Goal: Task Accomplishment & Management: Complete application form

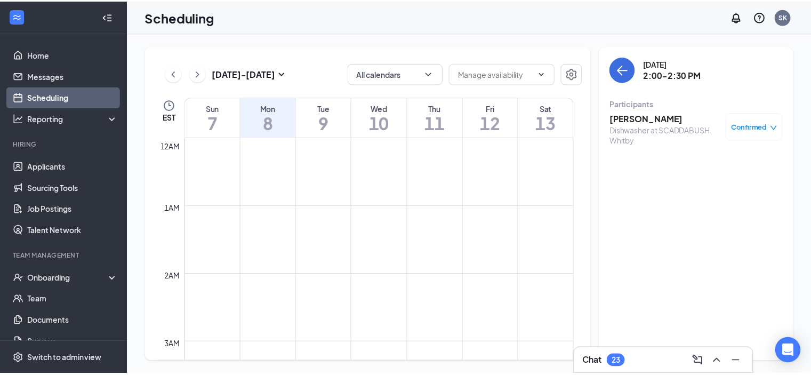
scroll to position [931, 0]
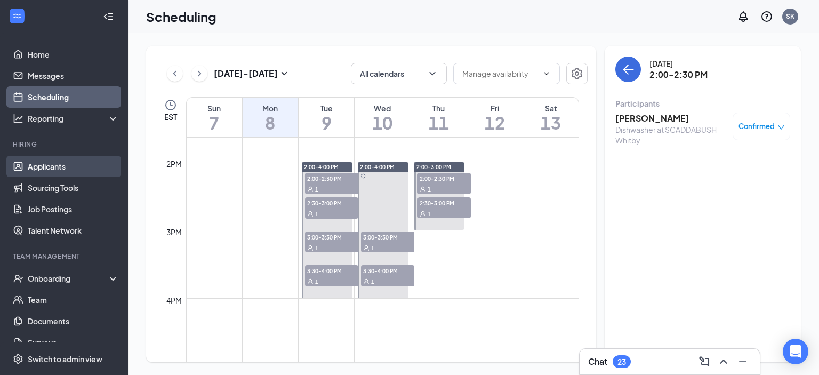
click at [59, 166] on link "Applicants" at bounding box center [73, 166] width 91 height 21
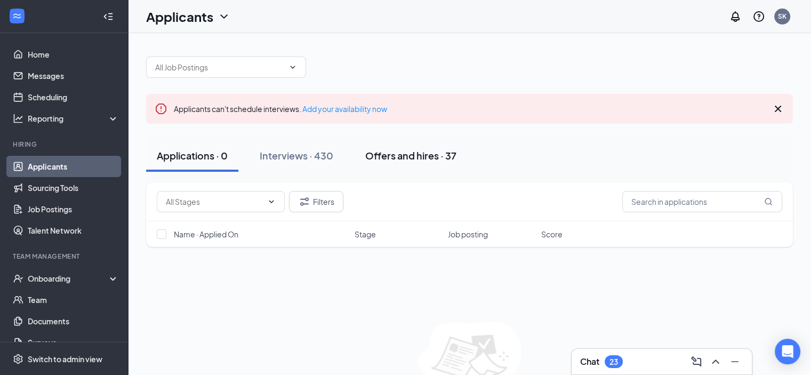
click at [418, 161] on button "Offers and hires · 37" at bounding box center [410, 156] width 112 height 32
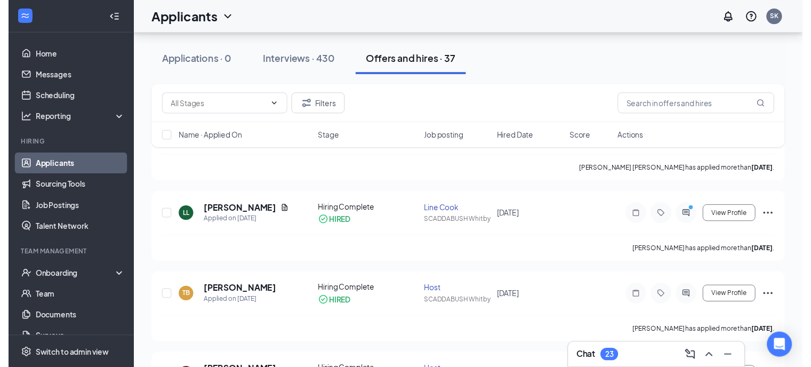
scroll to position [143, 0]
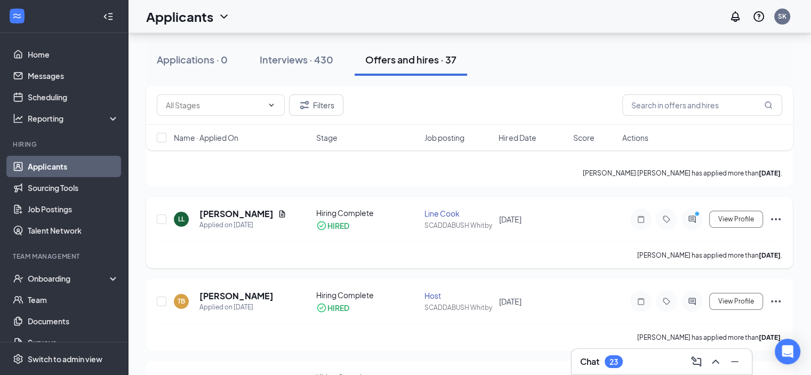
click at [228, 206] on div "[PERSON_NAME] Applied on [DATE] Hiring Complete HIRED Line Cook SCADDABUSH Whit…" at bounding box center [469, 232] width 646 height 71
click at [253, 211] on h5 "[PERSON_NAME]" at bounding box center [236, 214] width 74 height 12
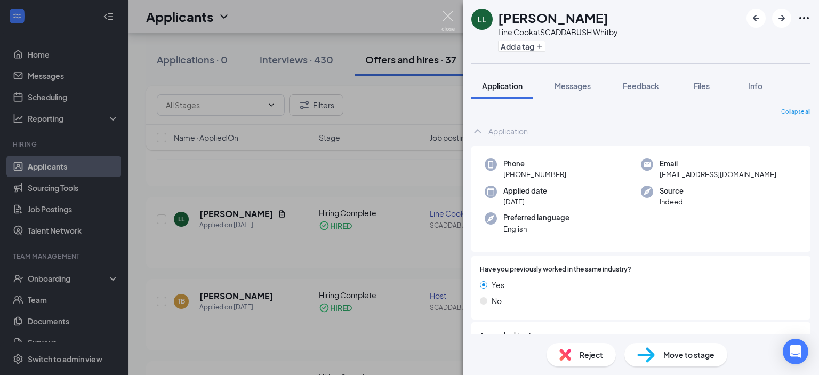
click at [448, 17] on img at bounding box center [447, 21] width 13 height 21
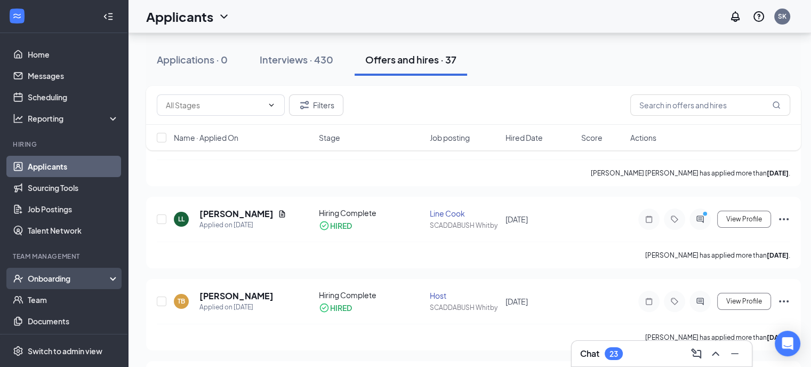
click at [52, 270] on div "Onboarding" at bounding box center [64, 278] width 128 height 21
click at [55, 300] on link "Overview" at bounding box center [73, 299] width 91 height 21
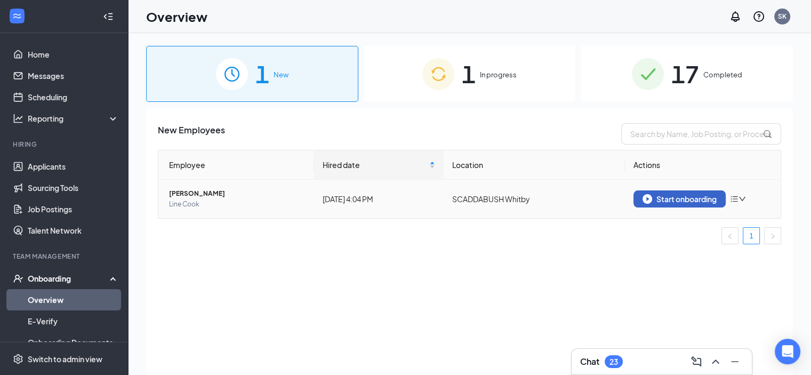
click at [675, 204] on button "Start onboarding" at bounding box center [679, 198] width 92 height 17
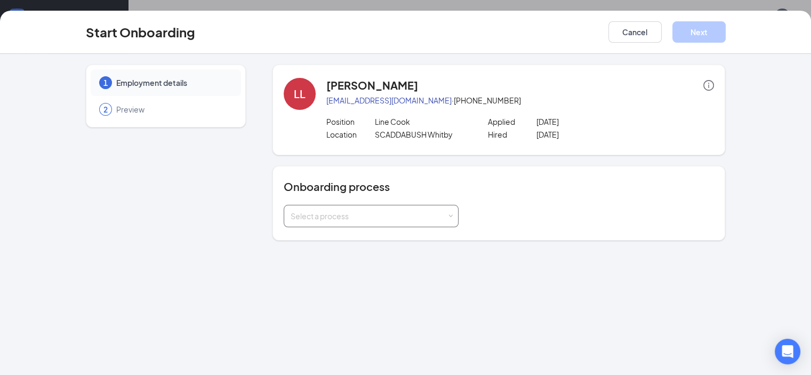
click at [448, 217] on span at bounding box center [450, 216] width 5 height 5
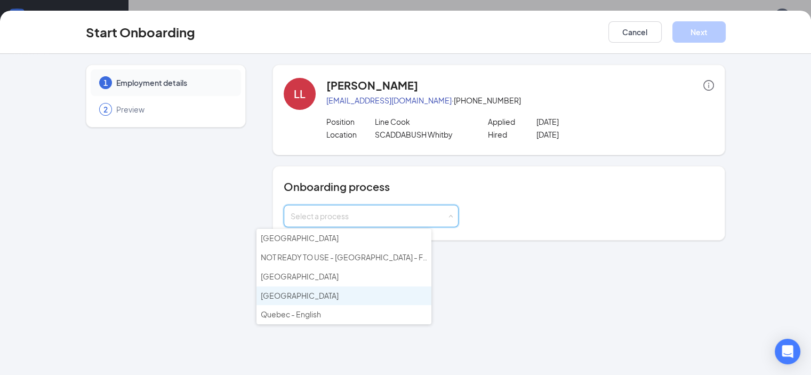
click at [302, 293] on li "[GEOGRAPHIC_DATA]" at bounding box center [343, 295] width 175 height 19
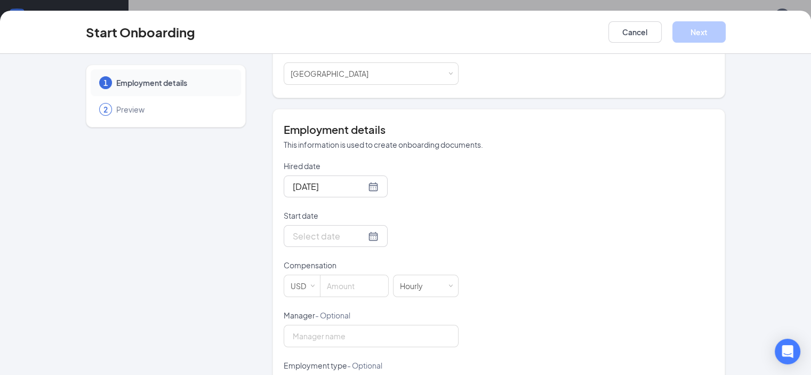
scroll to position [144, 0]
click at [335, 231] on div at bounding box center [336, 234] width 86 height 13
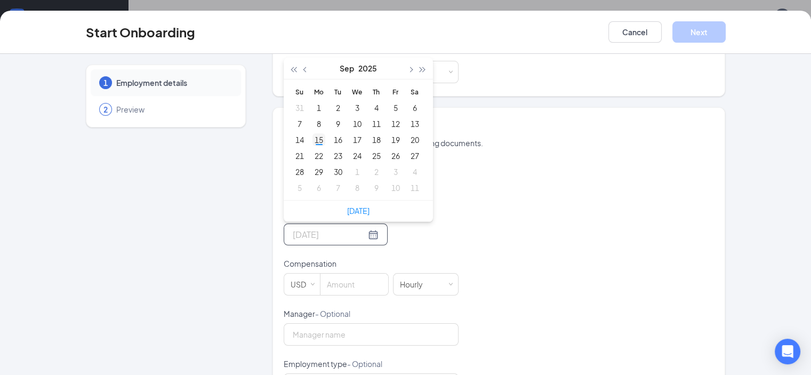
type input "[DATE]"
click at [312, 138] on div "15" at bounding box center [318, 139] width 13 height 13
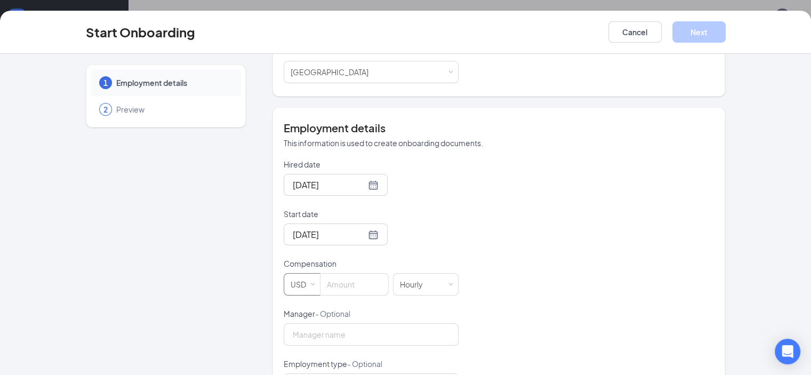
click at [290, 286] on div "USD" at bounding box center [301, 283] width 23 height 21
click at [270, 323] on li "CAD" at bounding box center [272, 322] width 36 height 18
click at [324, 287] on input at bounding box center [354, 283] width 67 height 21
type input "19"
click at [509, 313] on div "Hired date [DATE] Start date [DATE] [DATE] Su Mo Tu We Th Fr Sa 31 1 2 3 4 5 6 …" at bounding box center [499, 333] width 431 height 349
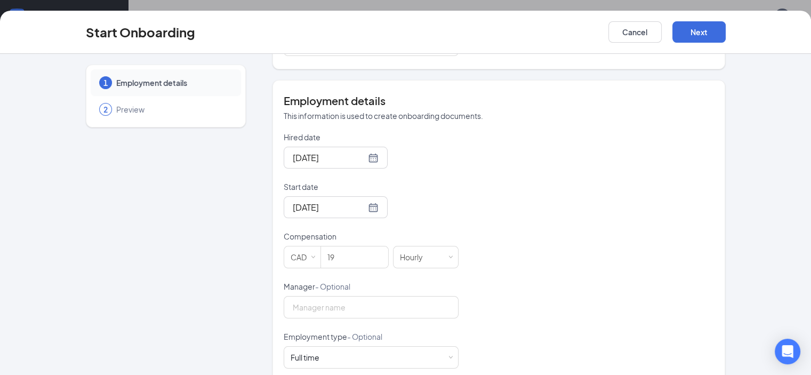
scroll to position [171, 0]
click at [725, 29] on button "Next" at bounding box center [698, 31] width 53 height 21
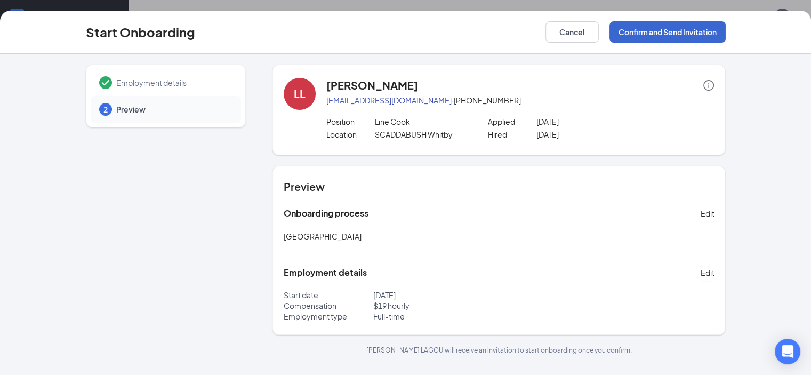
scroll to position [0, 0]
click at [724, 29] on button "Confirm and Send Invitation" at bounding box center [667, 31] width 116 height 21
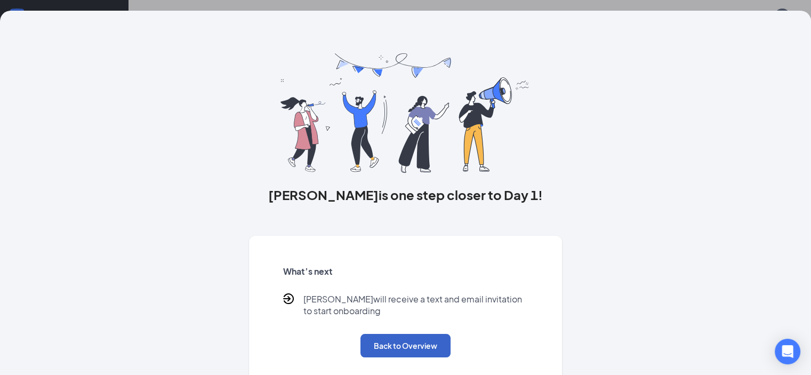
click at [418, 357] on button "Back to Overview" at bounding box center [405, 345] width 90 height 23
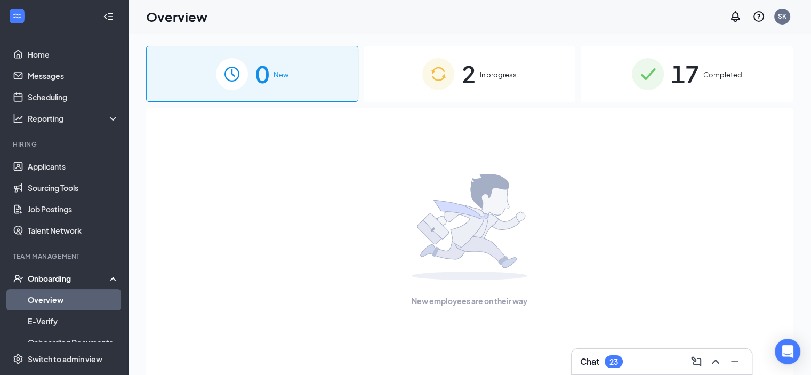
click at [474, 69] on span "2" at bounding box center [469, 73] width 14 height 37
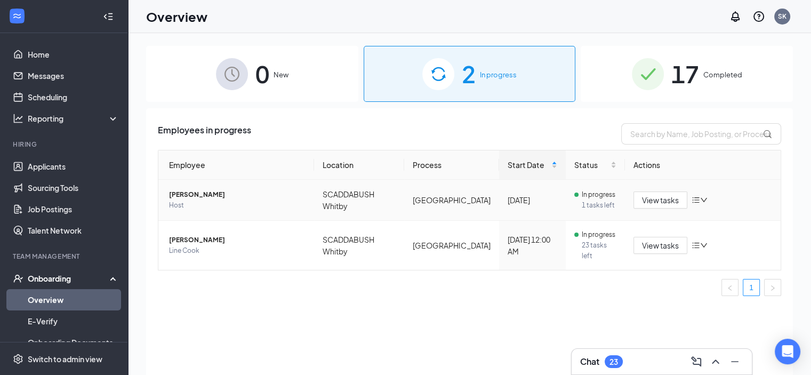
click at [214, 192] on span "[PERSON_NAME]" at bounding box center [237, 194] width 136 height 11
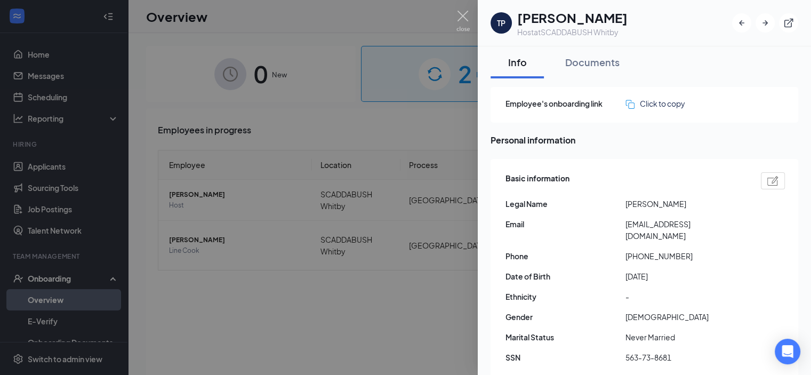
click at [458, 10] on div at bounding box center [405, 187] width 811 height 375
